Goal: Task Accomplishment & Management: Use online tool/utility

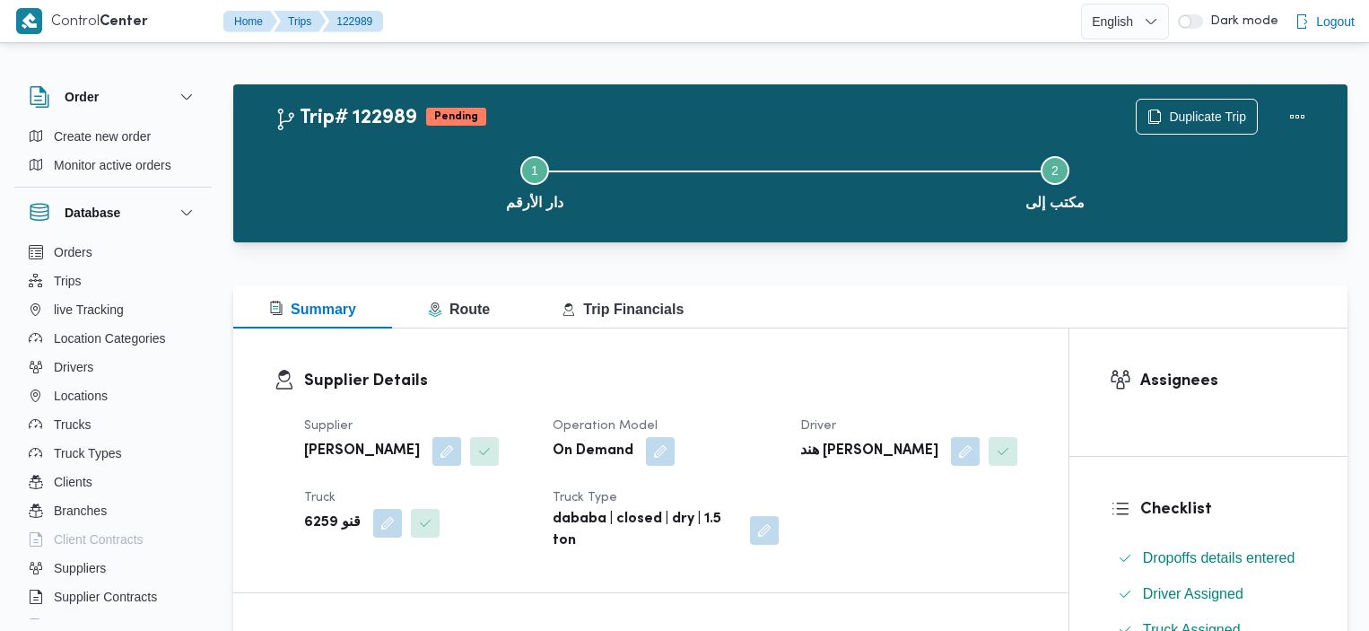
click at [1200, 106] on span "Duplicate Trip" at bounding box center [1207, 117] width 77 height 22
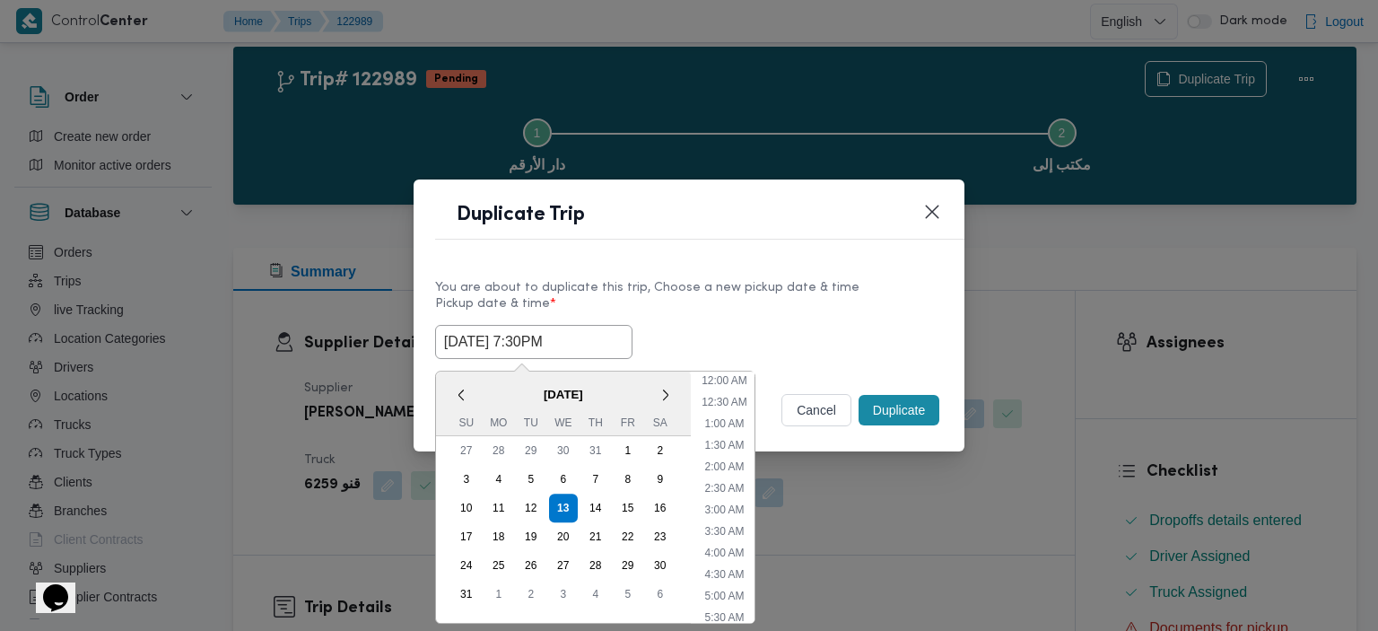
scroll to position [725, 0]
click at [607, 326] on input "13/08/2025 7:30PM" at bounding box center [533, 342] width 197 height 34
click at [592, 505] on div "14" at bounding box center [596, 508] width 34 height 34
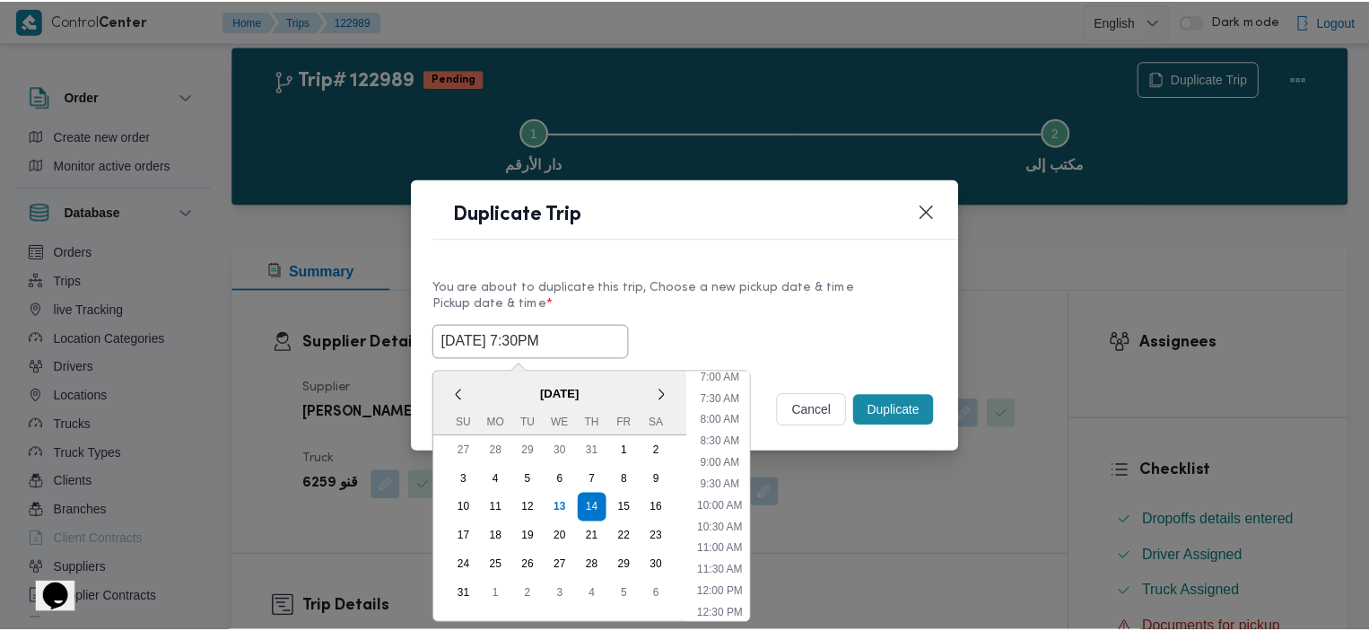
scroll to position [319, 0]
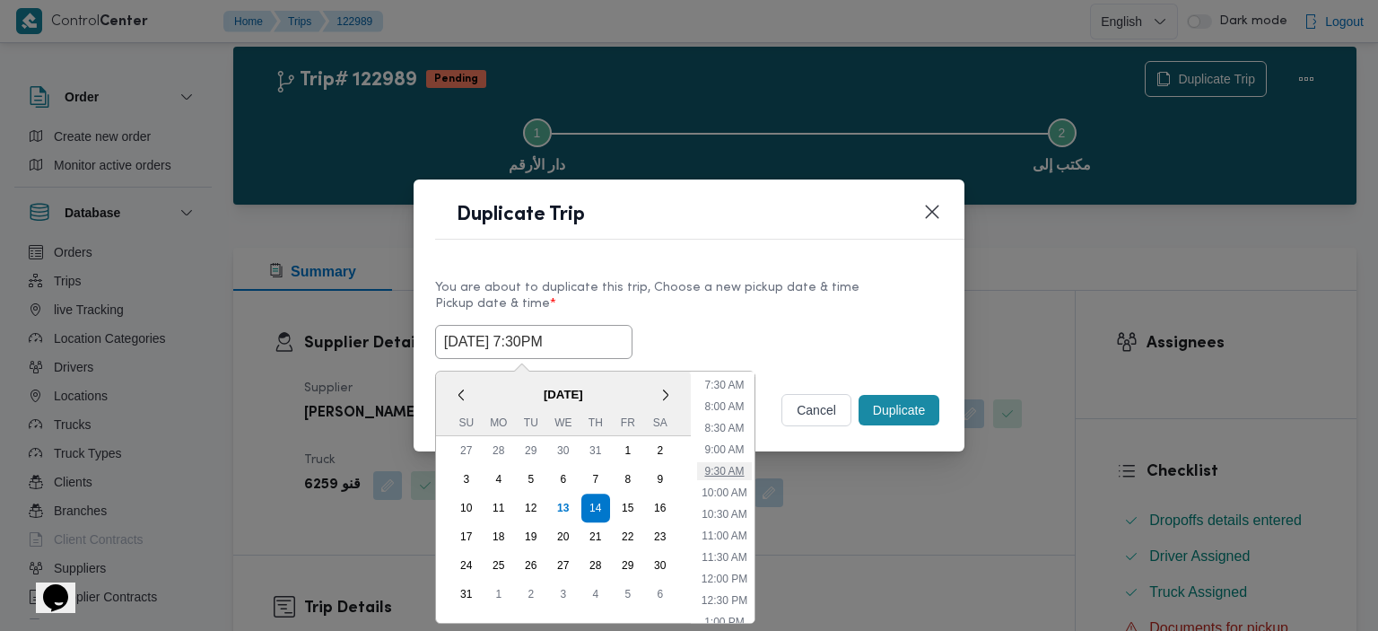
click at [731, 466] on li "9:30 AM" at bounding box center [724, 471] width 54 height 18
type input "14/08/2025 9:30AM"
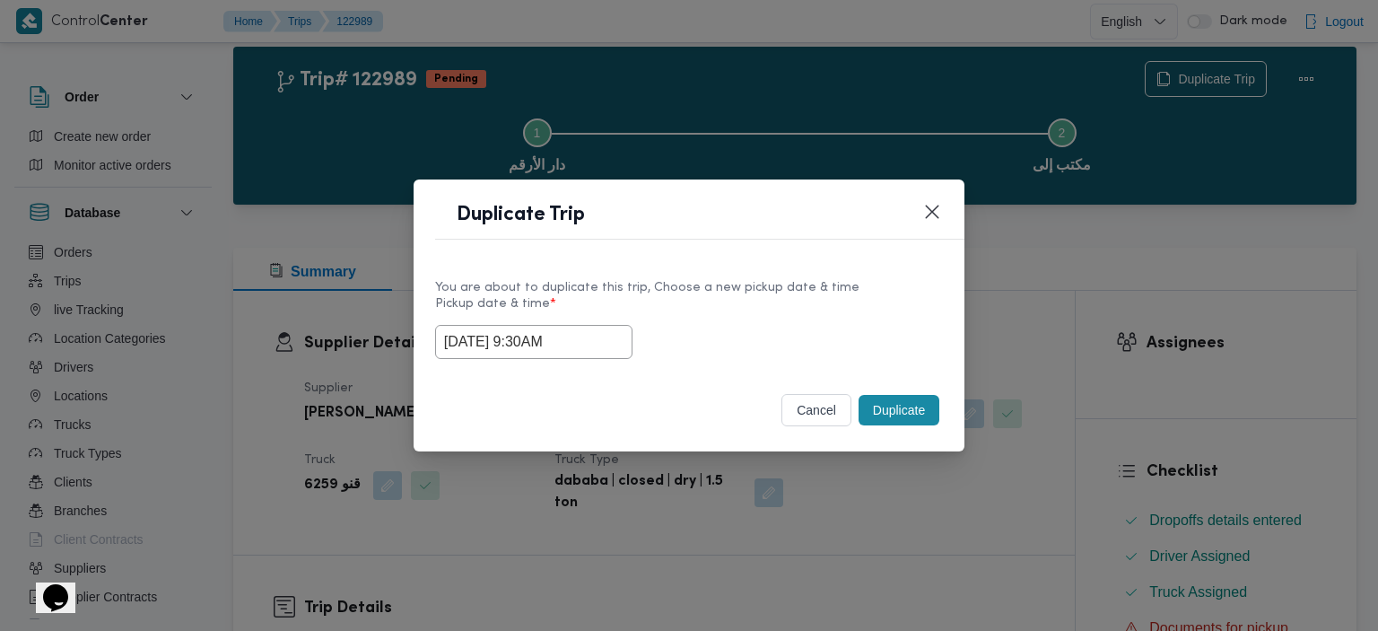
click at [893, 412] on button "Duplicate" at bounding box center [899, 410] width 81 height 31
